Goal: Task Accomplishment & Management: Manage account settings

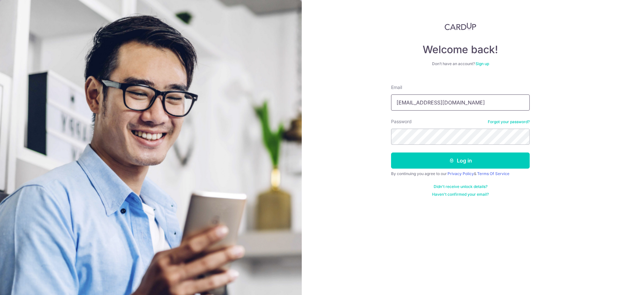
drag, startPoint x: 459, startPoint y: 97, endPoint x: 339, endPoint y: 112, distance: 121.2
click at [339, 112] on div "Welcome back! Don’t have an account? Sign up Email look4star@hotmail.com Passwo…" at bounding box center [460, 147] width 317 height 295
type input "[EMAIL_ADDRESS][DOMAIN_NAME]"
click at [391, 152] on button "Log in" at bounding box center [460, 160] width 139 height 16
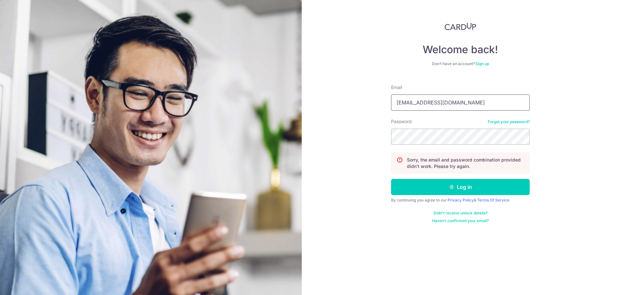
drag, startPoint x: 460, startPoint y: 107, endPoint x: 341, endPoint y: 116, distance: 119.6
click at [341, 116] on div "Welcome back! Don’t have an account? Sign up Email look4star@hotmail.com Passwo…" at bounding box center [460, 147] width 317 height 295
drag, startPoint x: 464, startPoint y: 100, endPoint x: 315, endPoint y: 108, distance: 149.5
click at [315, 108] on div "Welcome back! Don’t have an account? Sign up Email look4star@hotmail.com Passwo…" at bounding box center [460, 147] width 317 height 295
type input "l"
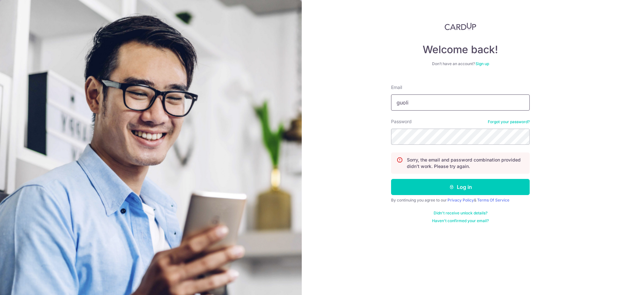
type input "[EMAIL_ADDRESS][DOMAIN_NAME]"
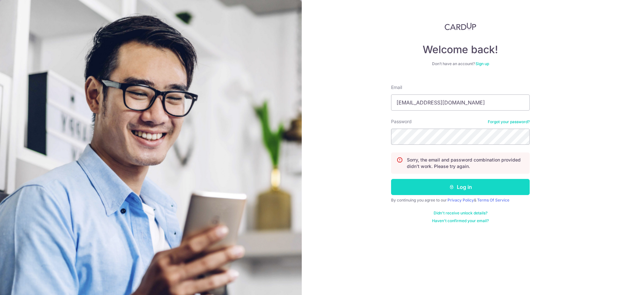
click at [447, 189] on button "Log in" at bounding box center [460, 187] width 139 height 16
drag, startPoint x: 447, startPoint y: 106, endPoint x: 371, endPoint y: 93, distance: 77.5
click at [371, 93] on div "Welcome back! Don’t have an account? Sign up Email look4star@hotmail.com Passwo…" at bounding box center [460, 147] width 317 height 295
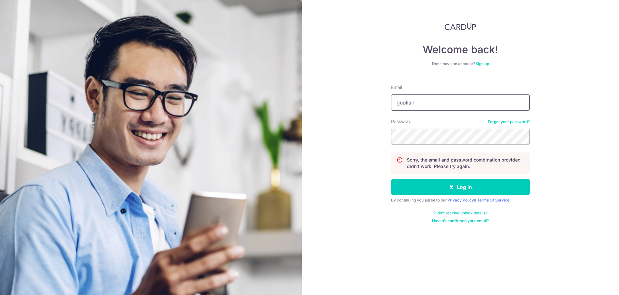
type input "[EMAIL_ADDRESS][DOMAIN_NAME]"
drag, startPoint x: 538, startPoint y: 235, endPoint x: 528, endPoint y: 225, distance: 13.9
click at [536, 234] on div "Welcome back! Don’t have an account? Sign up Email guoliang12@hotmail.com Passw…" at bounding box center [460, 147] width 317 height 295
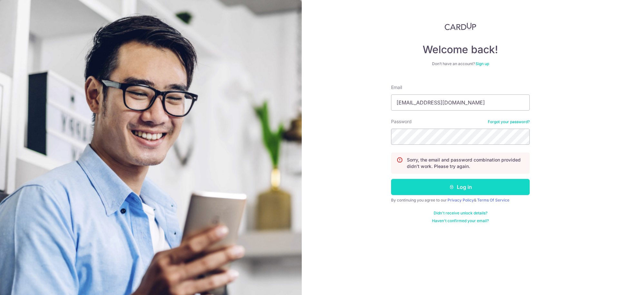
click at [484, 186] on button "Log in" at bounding box center [460, 187] width 139 height 16
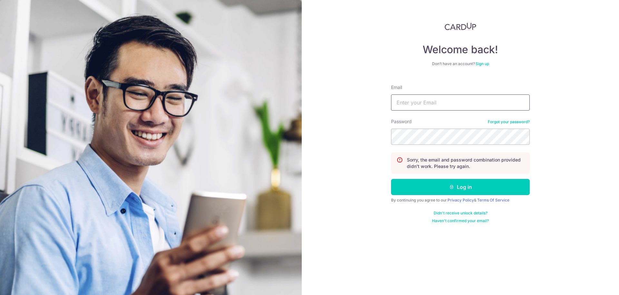
type input "[EMAIL_ADDRESS][DOMAIN_NAME]"
click at [442, 104] on input "[EMAIL_ADDRESS][DOMAIN_NAME]" at bounding box center [460, 102] width 139 height 16
click at [521, 120] on link "Forgot your password?" at bounding box center [509, 121] width 42 height 5
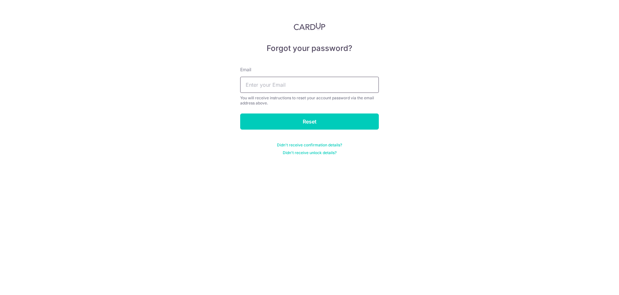
click at [280, 86] on input "text" at bounding box center [309, 85] width 139 height 16
click at [284, 84] on input "text" at bounding box center [309, 85] width 139 height 16
type input "guoliang12@hotmail.com"
click at [279, 125] on input "Reset" at bounding box center [309, 121] width 139 height 16
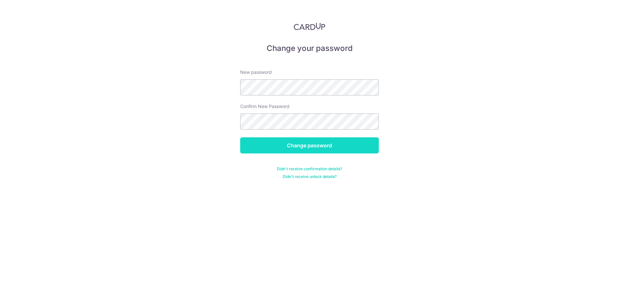
click at [252, 151] on input "Change password" at bounding box center [309, 145] width 139 height 16
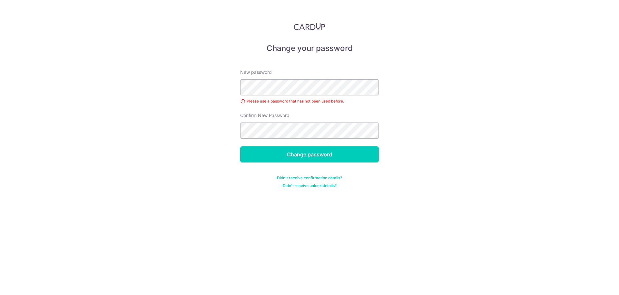
click at [300, 230] on div "Change your password New password Please use a password that has not been used …" at bounding box center [309, 147] width 619 height 295
click at [301, 152] on input "Change password" at bounding box center [309, 154] width 139 height 16
click at [459, 141] on div "Change your password New password Please use a password that has not been used …" at bounding box center [309, 147] width 619 height 295
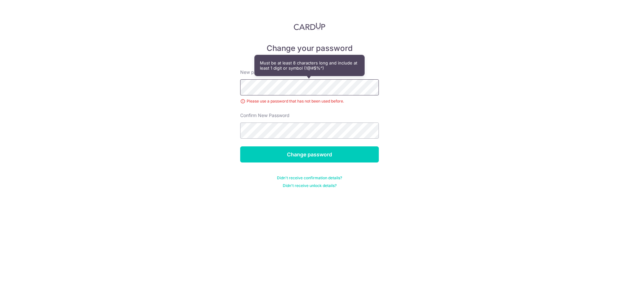
click at [202, 85] on div "Change your password New password Please use a password that has not been used …" at bounding box center [309, 147] width 619 height 295
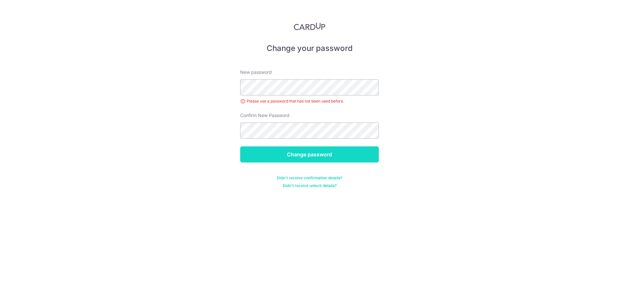
drag, startPoint x: 257, startPoint y: 223, endPoint x: 290, endPoint y: 161, distance: 70.8
click at [262, 212] on div "Change your password New password Please use a password that has not been used …" at bounding box center [309, 147] width 619 height 295
click at [303, 153] on input "Change password" at bounding box center [309, 154] width 139 height 16
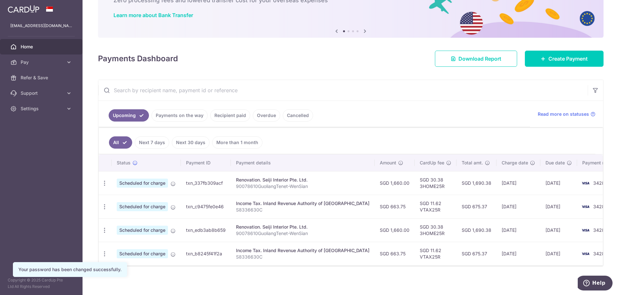
scroll to position [47, 0]
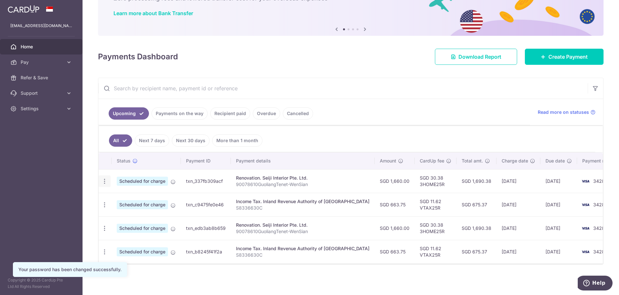
click at [104, 183] on icon "button" at bounding box center [104, 181] width 7 height 7
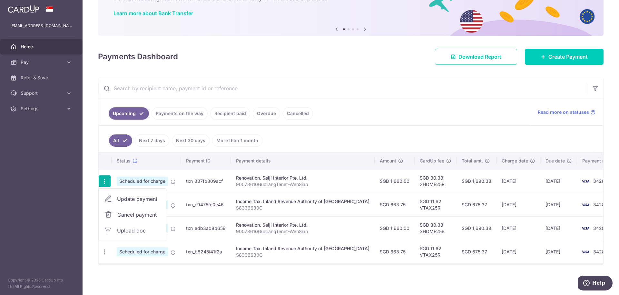
click at [136, 199] on span "Update payment" at bounding box center [139, 199] width 44 height 8
radio input "true"
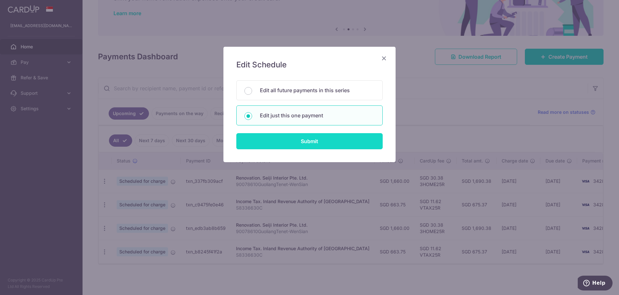
click at [289, 142] on input "Submit" at bounding box center [309, 141] width 146 height 16
radio input "true"
type input "1,660.00"
type input "03/11/2025"
type input "90078610GuoliangTenet-WenSian"
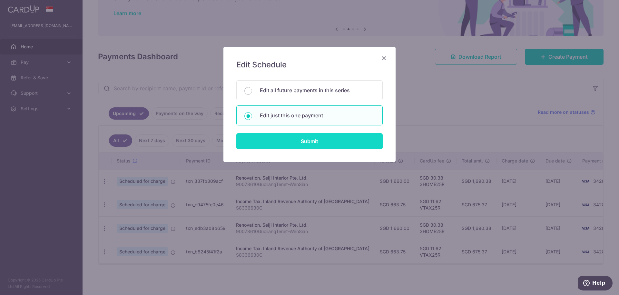
type input "deposit"
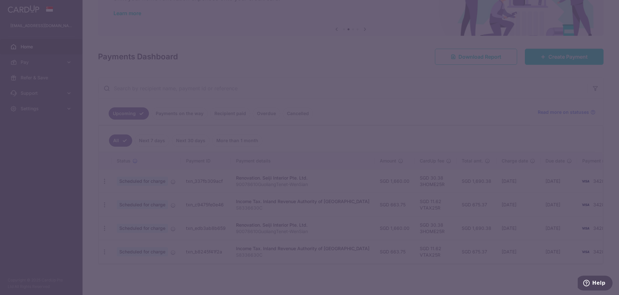
type input "3HOME25R"
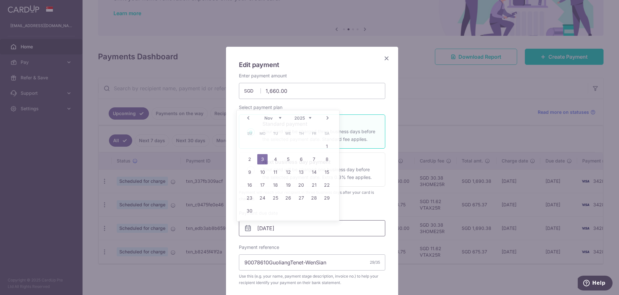
click at [290, 230] on input "03/11/2025" at bounding box center [312, 228] width 146 height 16
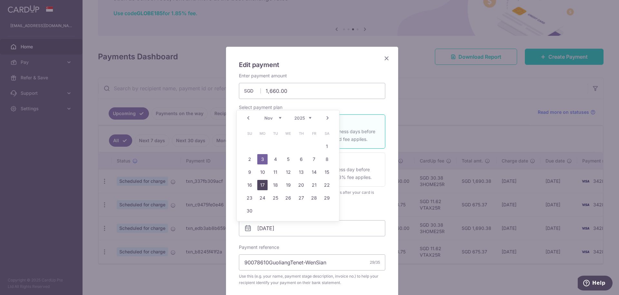
click at [265, 186] on link "17" at bounding box center [262, 185] width 10 height 10
type input "[DATE]"
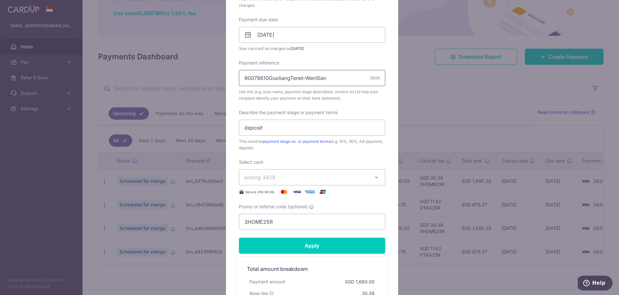
scroll to position [232, 0]
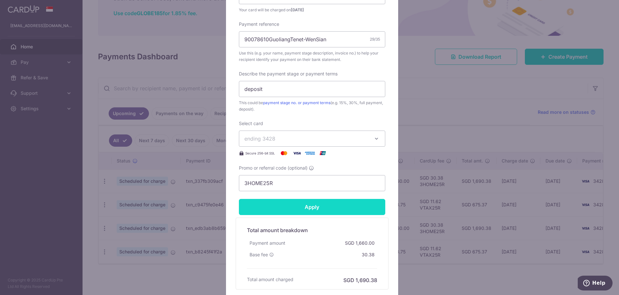
click at [307, 206] on input "Apply" at bounding box center [312, 207] width 146 height 16
type input "Successfully Applied"
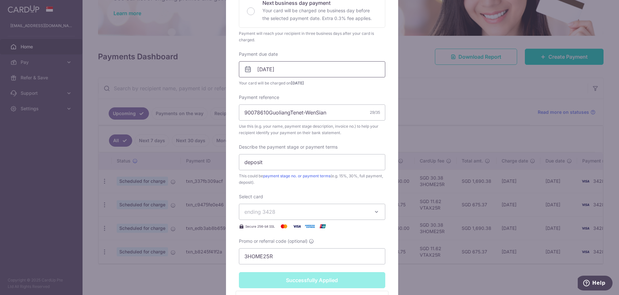
scroll to position [193, 0]
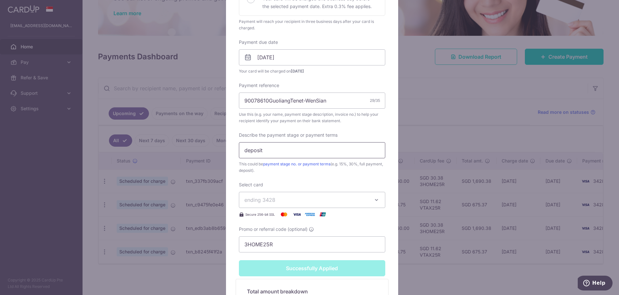
drag, startPoint x: 262, startPoint y: 151, endPoint x: 216, endPoint y: 156, distance: 46.7
click at [216, 156] on div "Edit payment By clicking apply, you will make changes to all payments to Seiji …" at bounding box center [309, 147] width 619 height 295
drag, startPoint x: 263, startPoint y: 149, endPoint x: 232, endPoint y: 149, distance: 31.3
click at [232, 149] on div "Edit payment By clicking apply, you will make changes to all payments to Seiji …" at bounding box center [312, 108] width 172 height 510
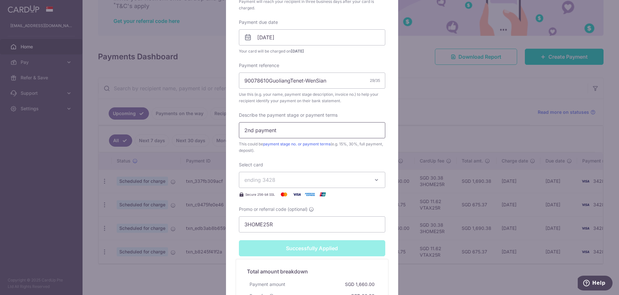
scroll to position [271, 0]
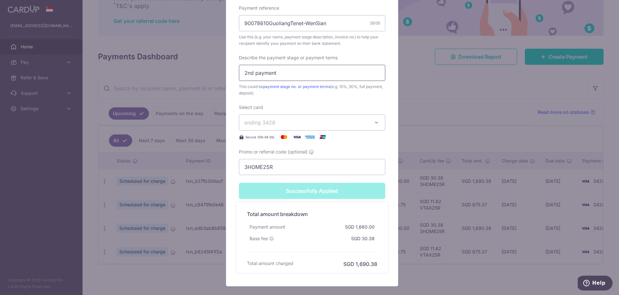
type input "2nd payment"
click at [305, 197] on div "Successfully Applied" at bounding box center [312, 191] width 154 height 16
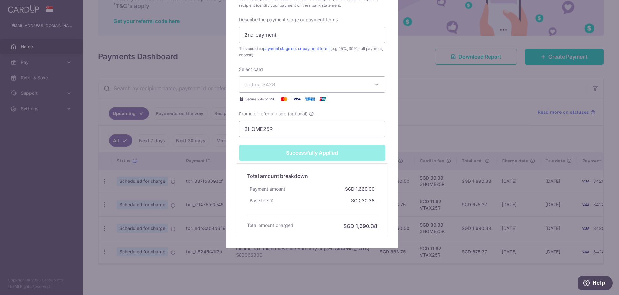
scroll to position [38, 0]
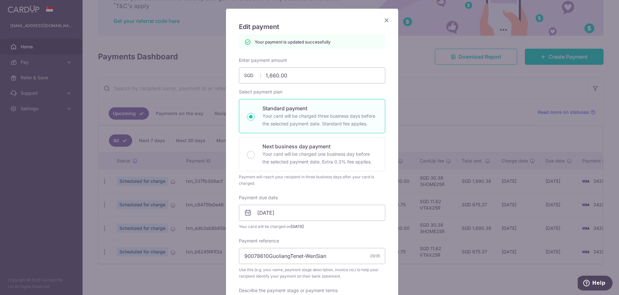
click at [386, 19] on icon "Close" at bounding box center [387, 20] width 8 height 8
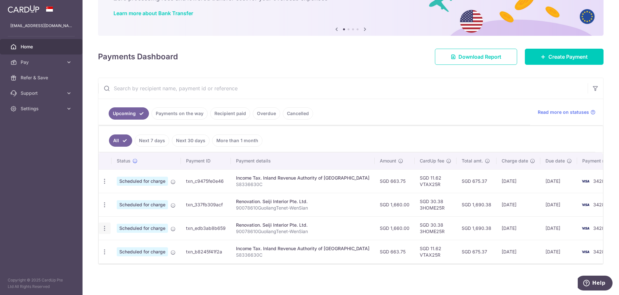
click at [107, 227] on icon "button" at bounding box center [104, 228] width 7 height 7
click at [135, 245] on span "Update payment" at bounding box center [139, 246] width 44 height 8
radio input "true"
type input "1,660.00"
type input "[DATE]"
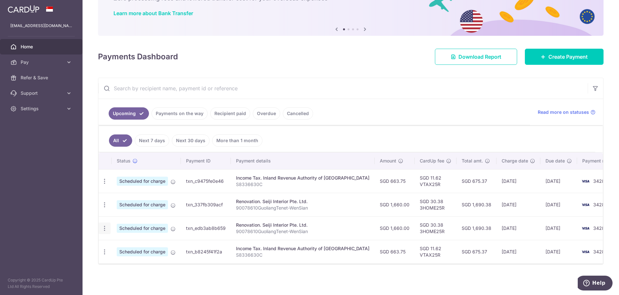
type input "90078610GuoliangTenet-WenSian"
type input "deposit"
type input "3HOME25R"
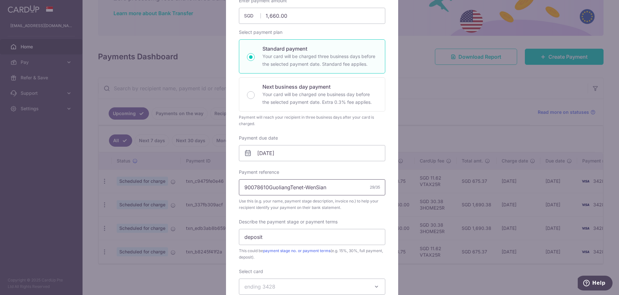
scroll to position [77, 0]
click at [300, 148] on input "[DATE]" at bounding box center [312, 151] width 146 height 16
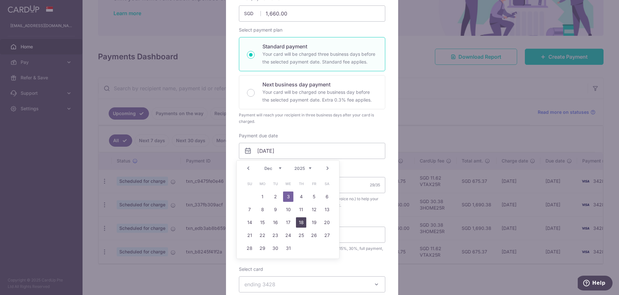
click at [302, 222] on link "18" at bounding box center [301, 222] width 10 height 10
type input "[DATE]"
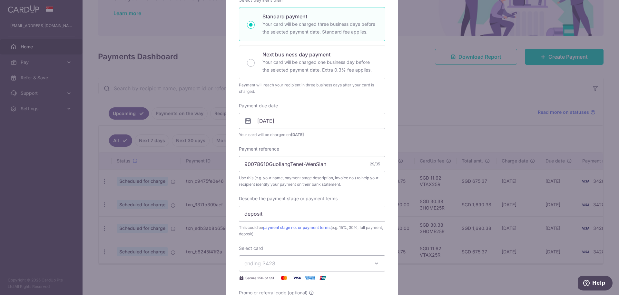
scroll to position [116, 0]
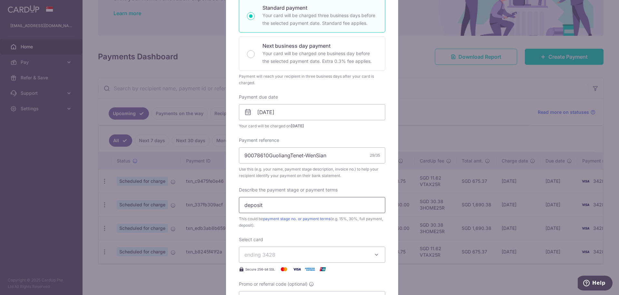
drag, startPoint x: 273, startPoint y: 207, endPoint x: 219, endPoint y: 204, distance: 54.2
click at [219, 204] on div "Edit payment By clicking apply, you will make changes to all payments to Seiji …" at bounding box center [309, 147] width 619 height 295
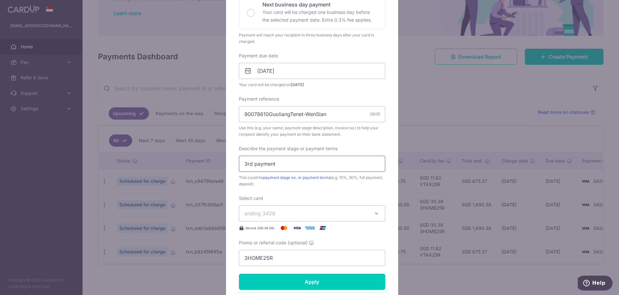
scroll to position [232, 0]
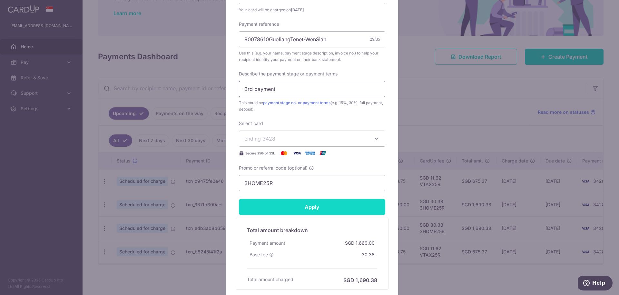
type input "3rd payment"
click at [289, 211] on input "Apply" at bounding box center [312, 207] width 146 height 16
type input "Successfully Applied"
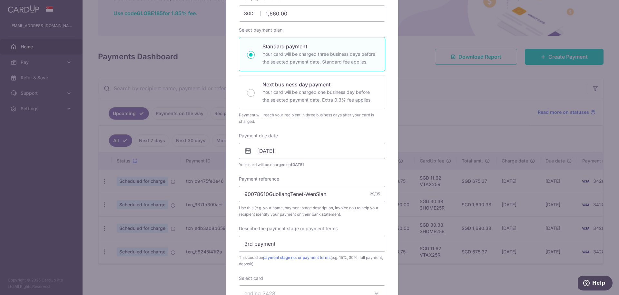
scroll to position [0, 0]
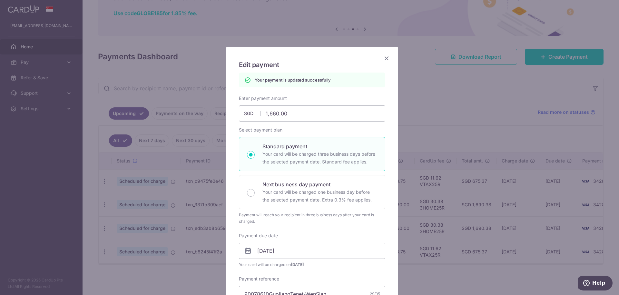
click at [385, 57] on icon "Close" at bounding box center [387, 58] width 8 height 8
